Goal: Find specific page/section: Find specific page/section

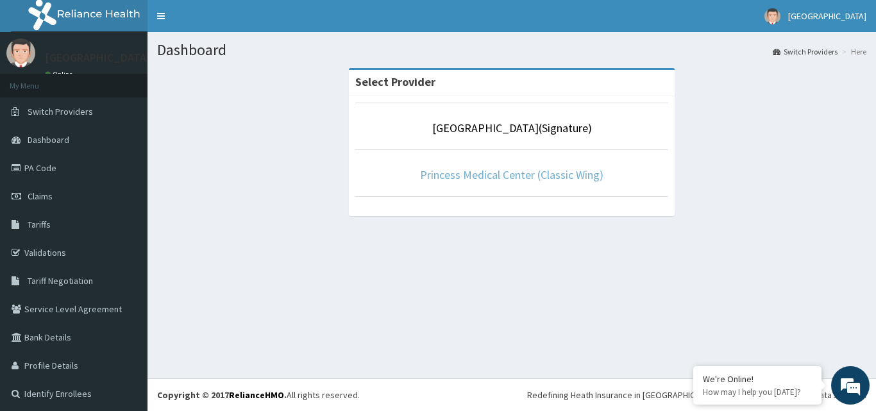
click at [507, 173] on link "Princess Medical Center (Classic Wing)" at bounding box center [511, 174] width 183 height 15
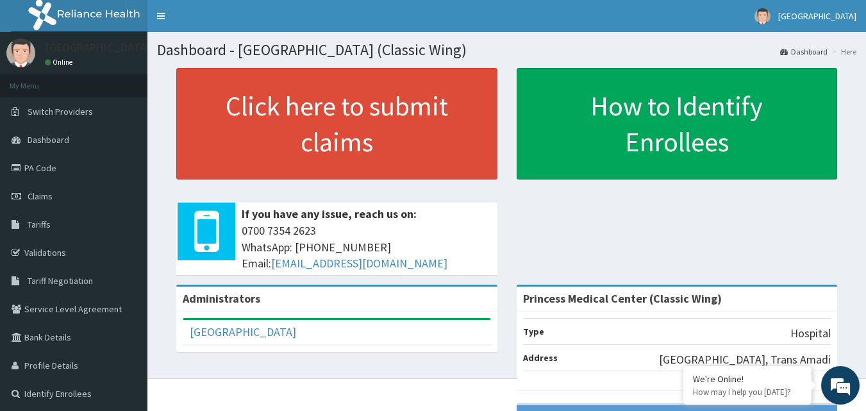
scroll to position [64, 0]
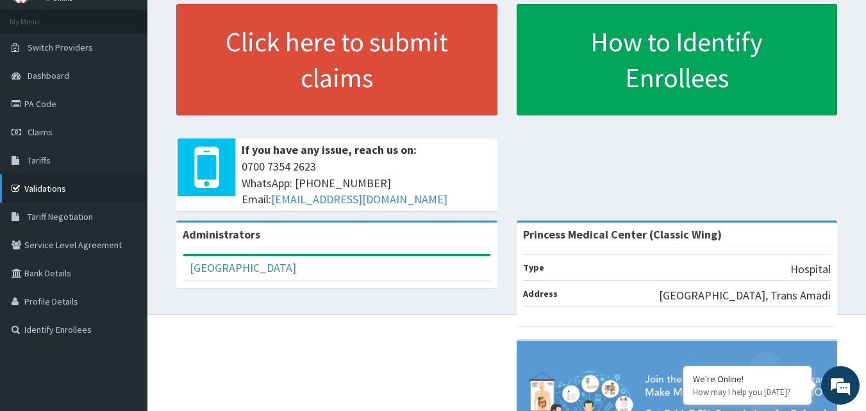
click at [56, 192] on link "Validations" at bounding box center [73, 188] width 147 height 28
